Goal: Information Seeking & Learning: Check status

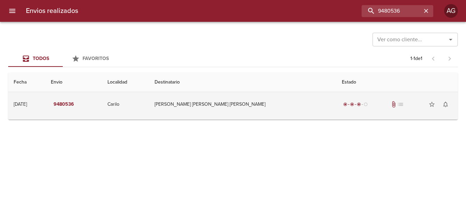
click at [239, 108] on td "[PERSON_NAME] [PERSON_NAME] [PERSON_NAME]" at bounding box center [242, 104] width 187 height 25
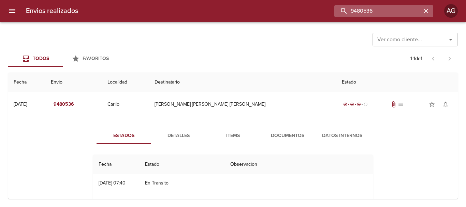
click at [388, 13] on input "9480536" at bounding box center [377, 11] width 87 height 12
paste input "[PERSON_NAME] [PERSON_NAME]"
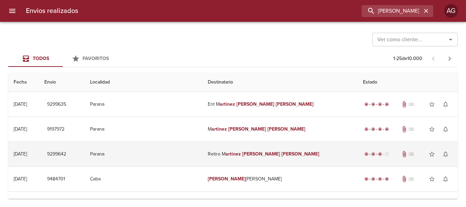
click at [267, 157] on td "Retiro M artinez [PERSON_NAME]" at bounding box center [279, 154] width 155 height 25
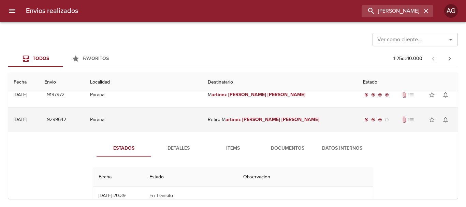
scroll to position [68, 0]
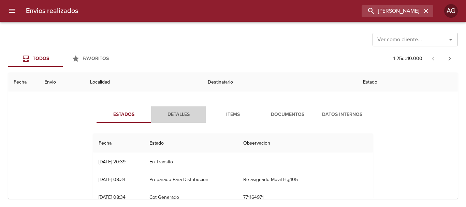
click at [183, 114] on span "Detalles" at bounding box center [178, 115] width 46 height 9
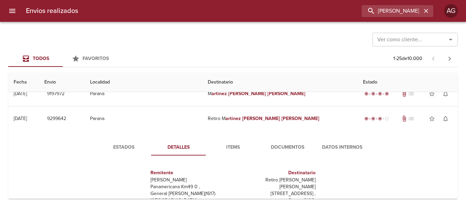
scroll to position [34, 0]
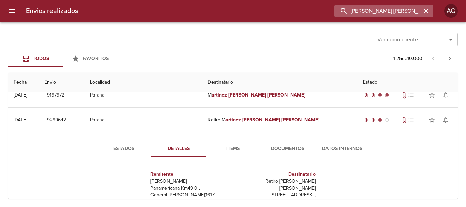
click at [402, 13] on input "[PERSON_NAME] [PERSON_NAME]" at bounding box center [377, 11] width 87 height 12
click at [402, 13] on input "9299642" at bounding box center [377, 11] width 87 height 12
click at [401, 13] on input "9299642" at bounding box center [377, 11] width 87 height 12
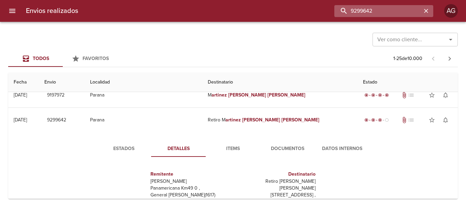
click at [401, 13] on input "9299642" at bounding box center [377, 11] width 87 height 12
type input "9299642"
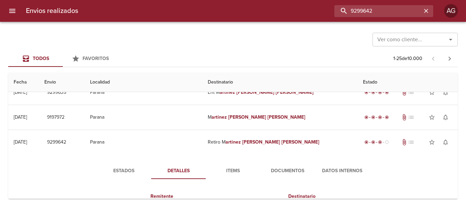
scroll to position [0, 0]
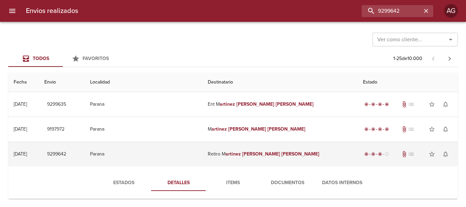
click at [250, 165] on td "Retiro M artinez [PERSON_NAME]" at bounding box center [279, 154] width 155 height 25
